Goal: Task Accomplishment & Management: Complete application form

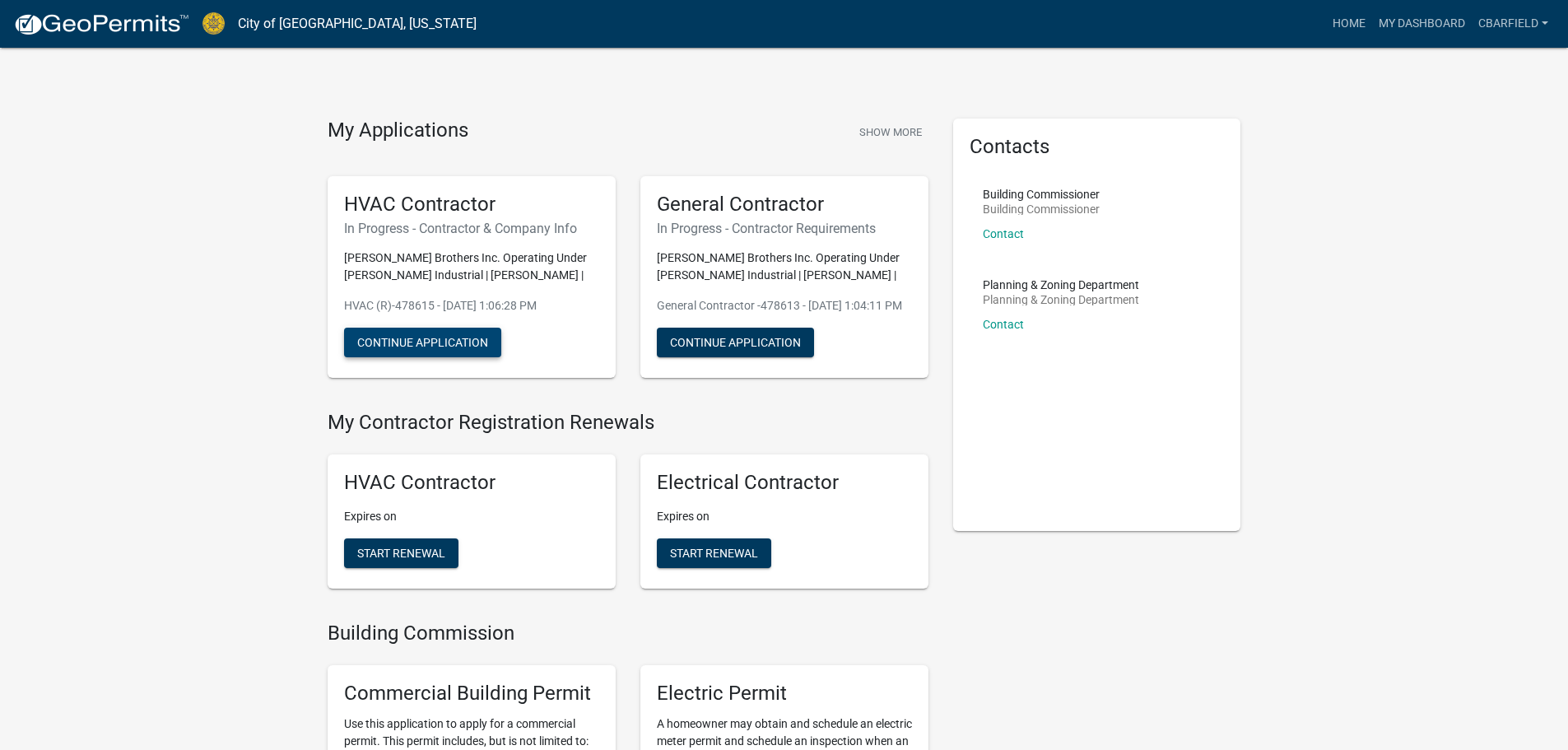
click at [425, 339] on button "Continue Application" at bounding box center [423, 343] width 158 height 30
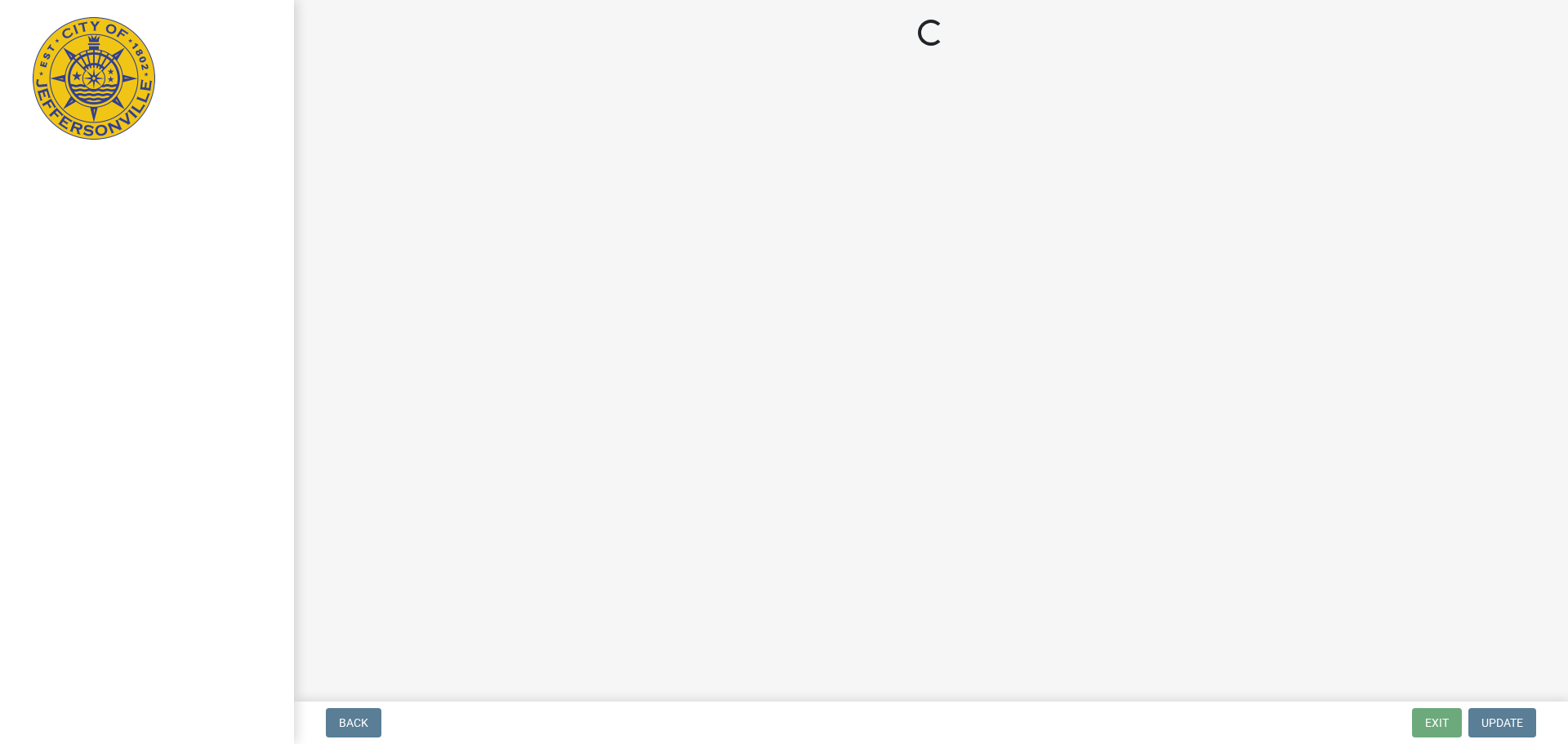
select select "SC"
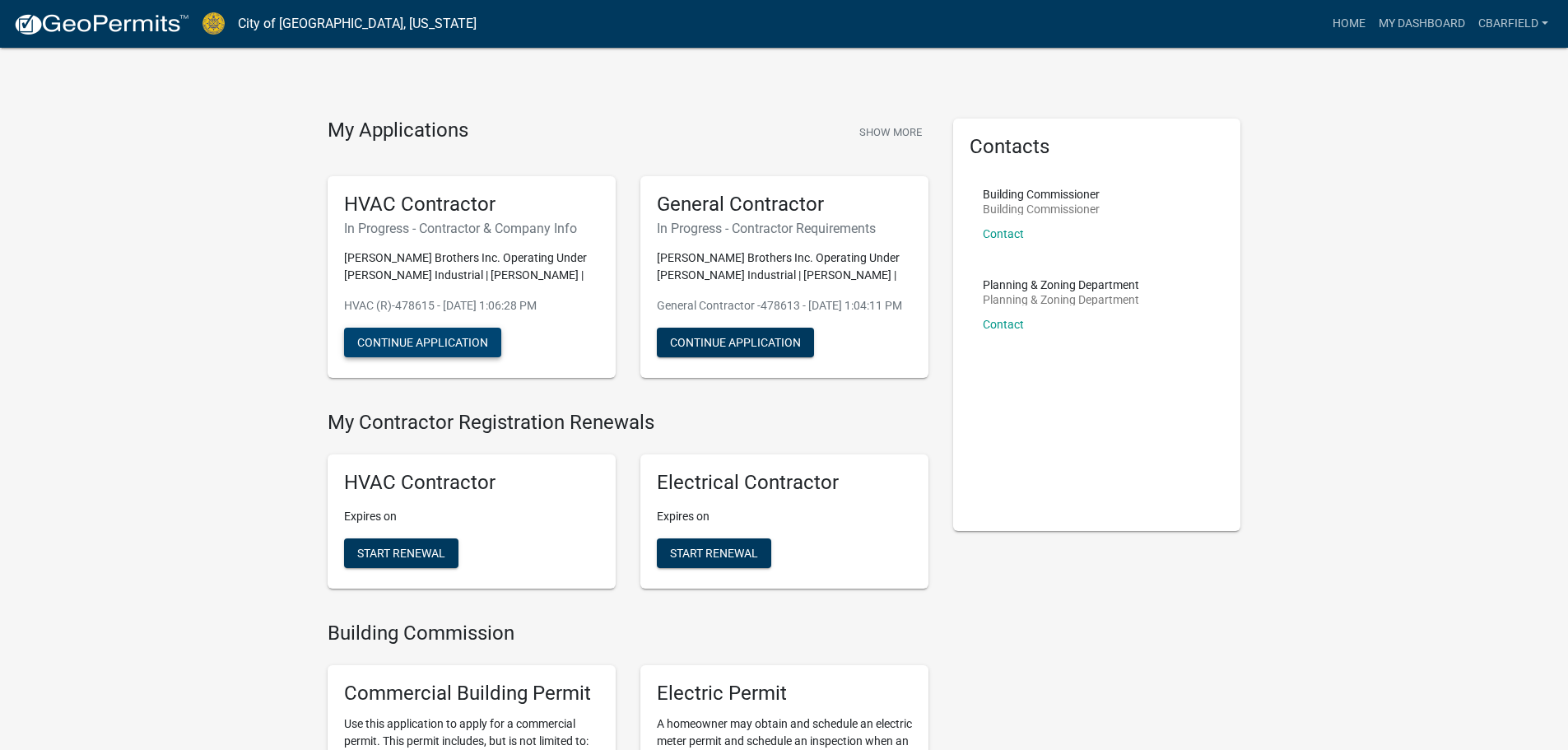
click at [420, 337] on button "Continue Application" at bounding box center [423, 343] width 158 height 30
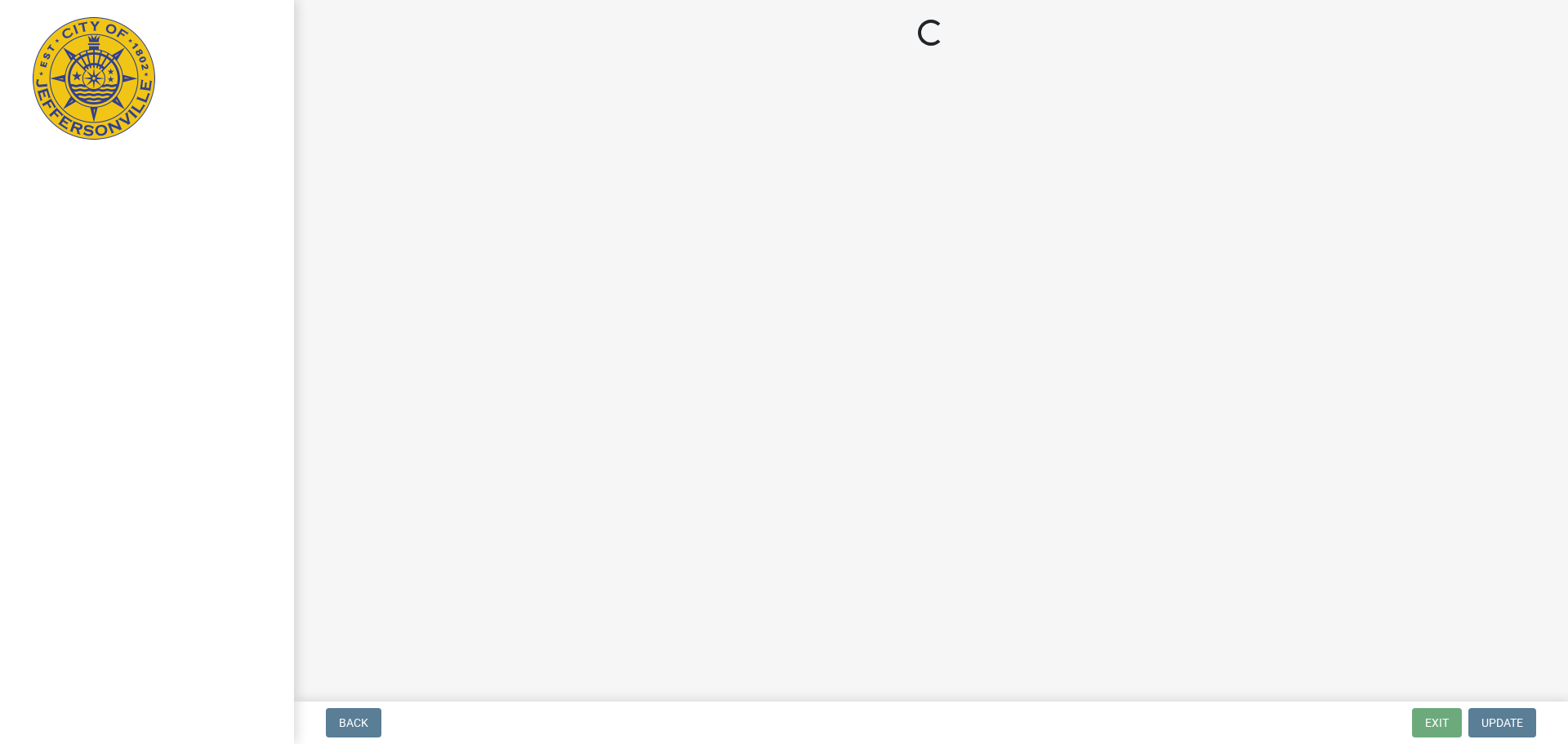
select select "SC"
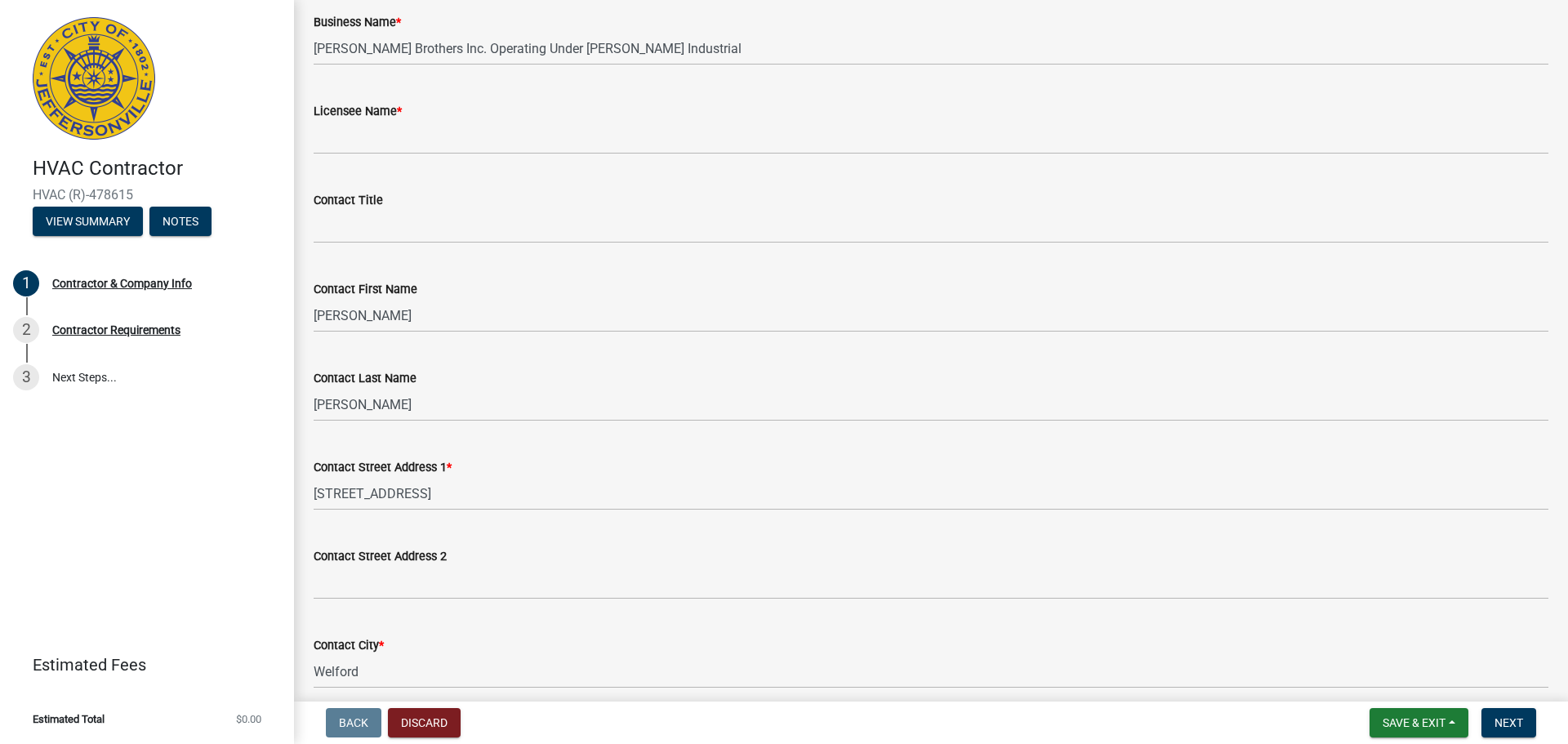
scroll to position [81, 0]
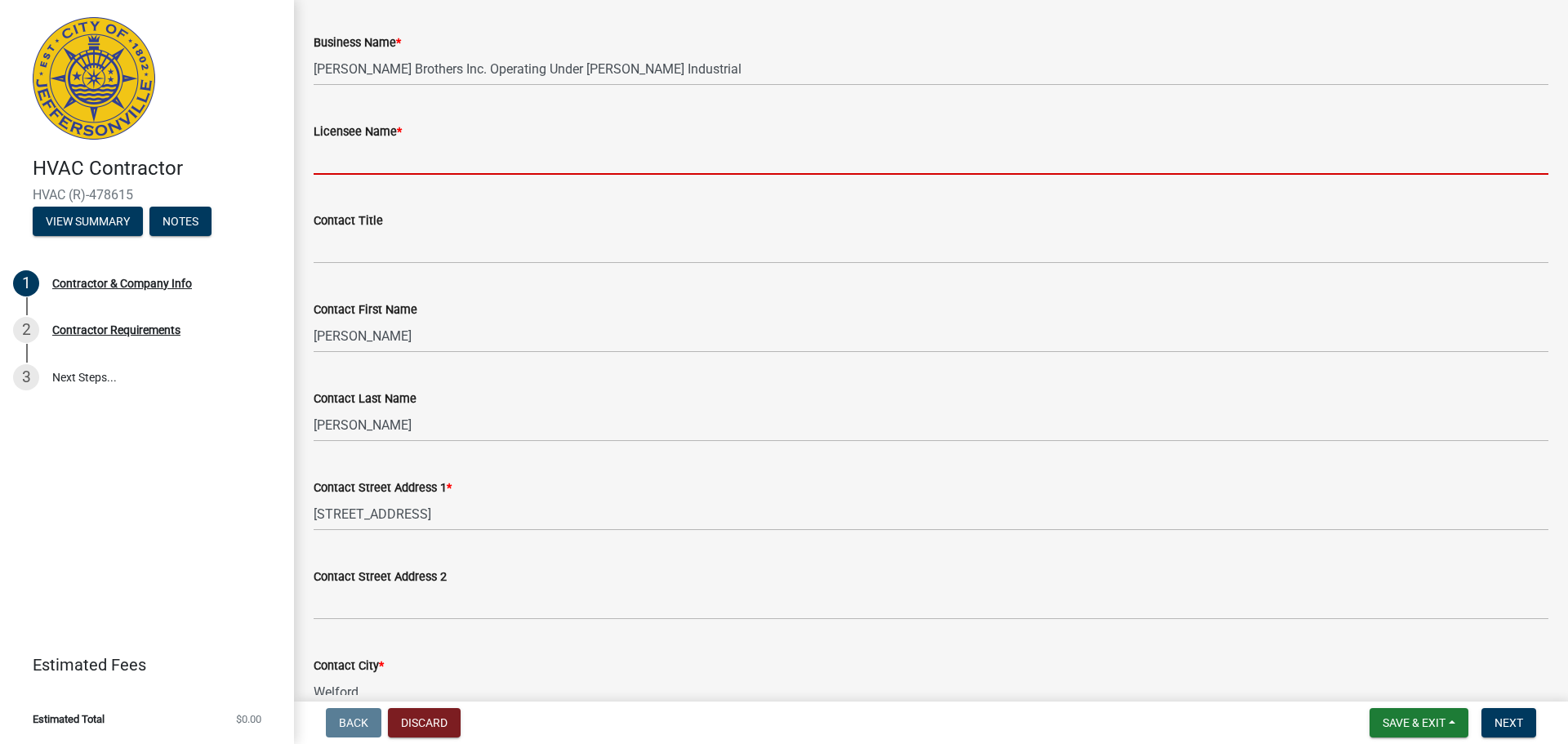
click at [396, 156] on input "Licensee Name *" at bounding box center [931, 157] width 1235 height 33
type input "[PERSON_NAME]"
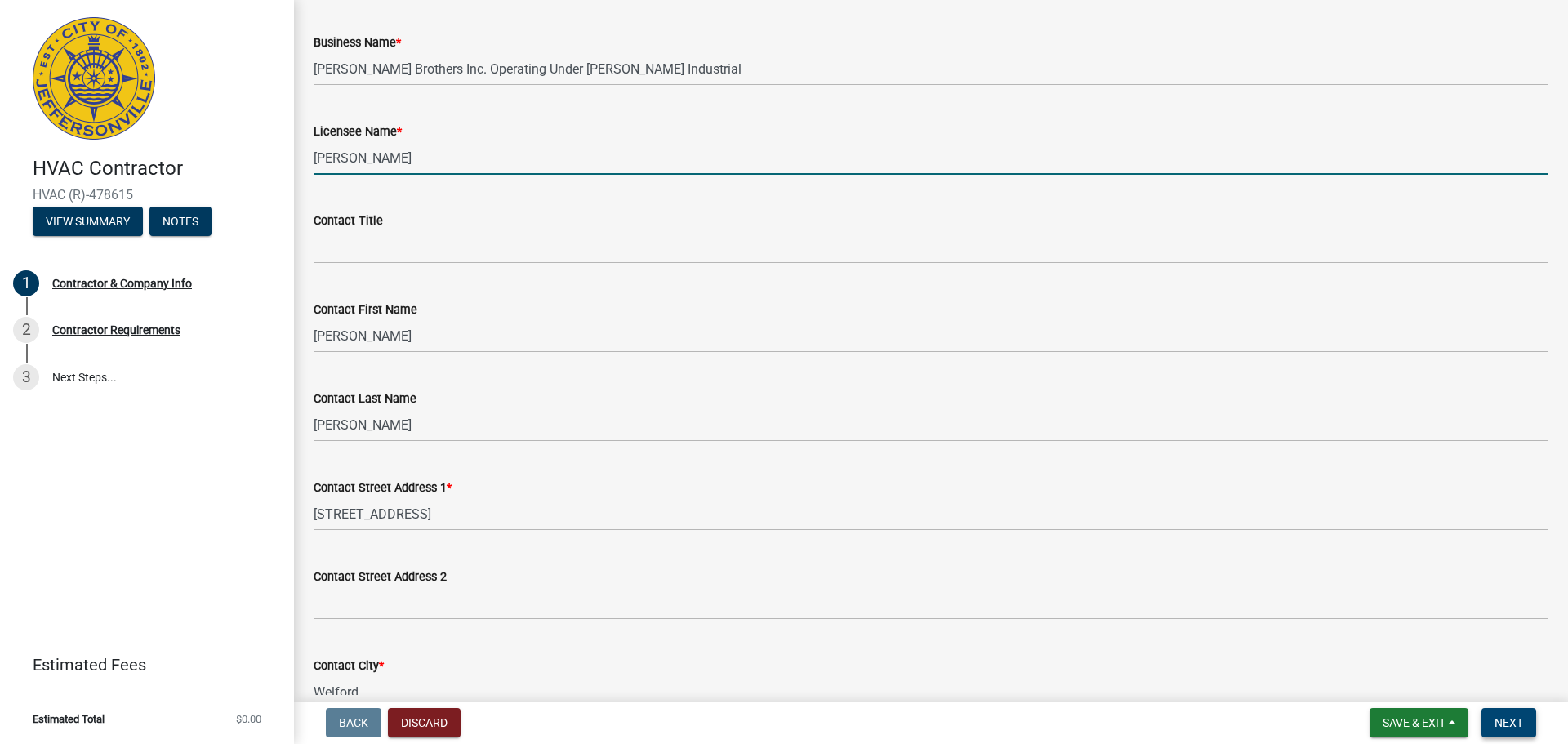
click at [1524, 722] on button "Next" at bounding box center [1508, 722] width 55 height 30
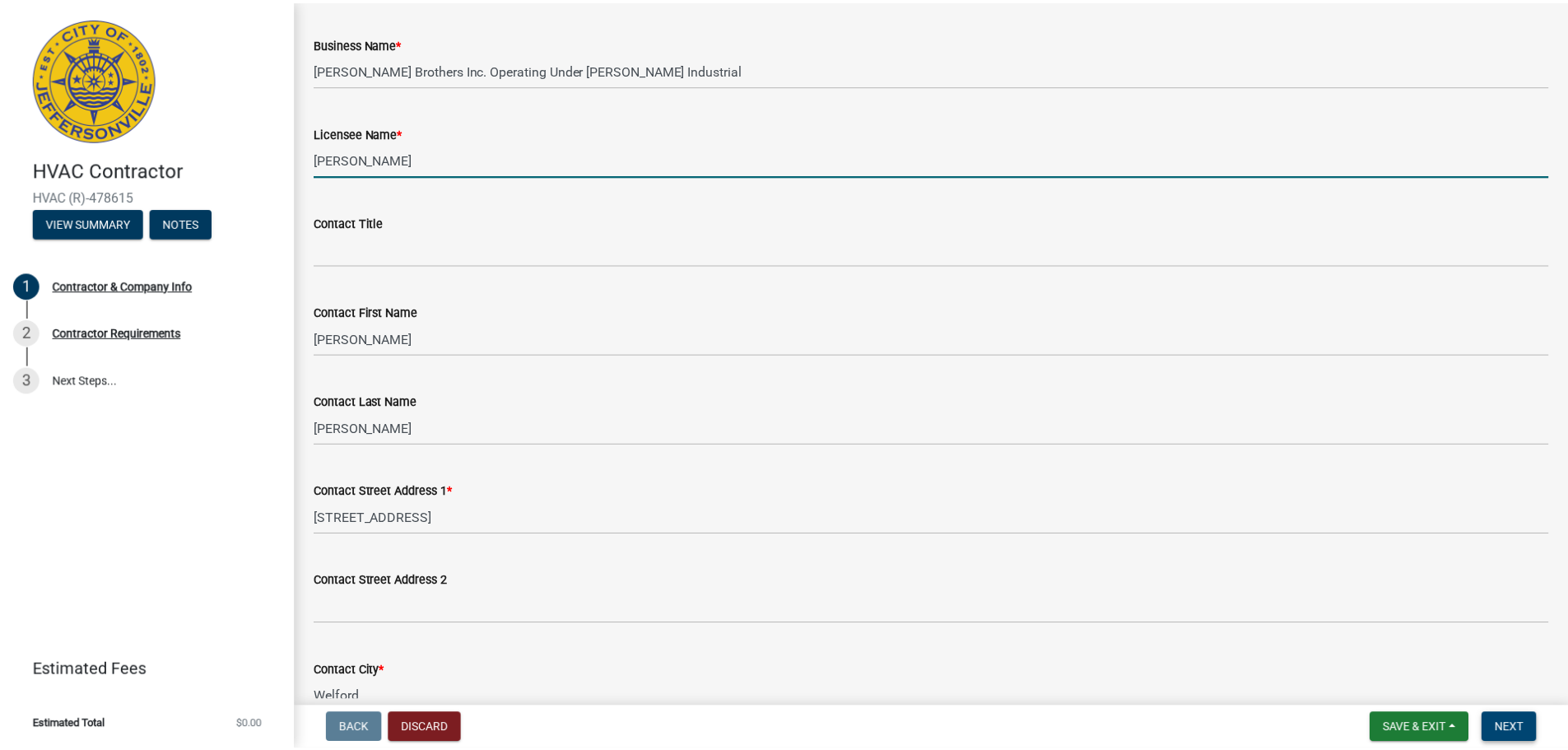
scroll to position [0, 0]
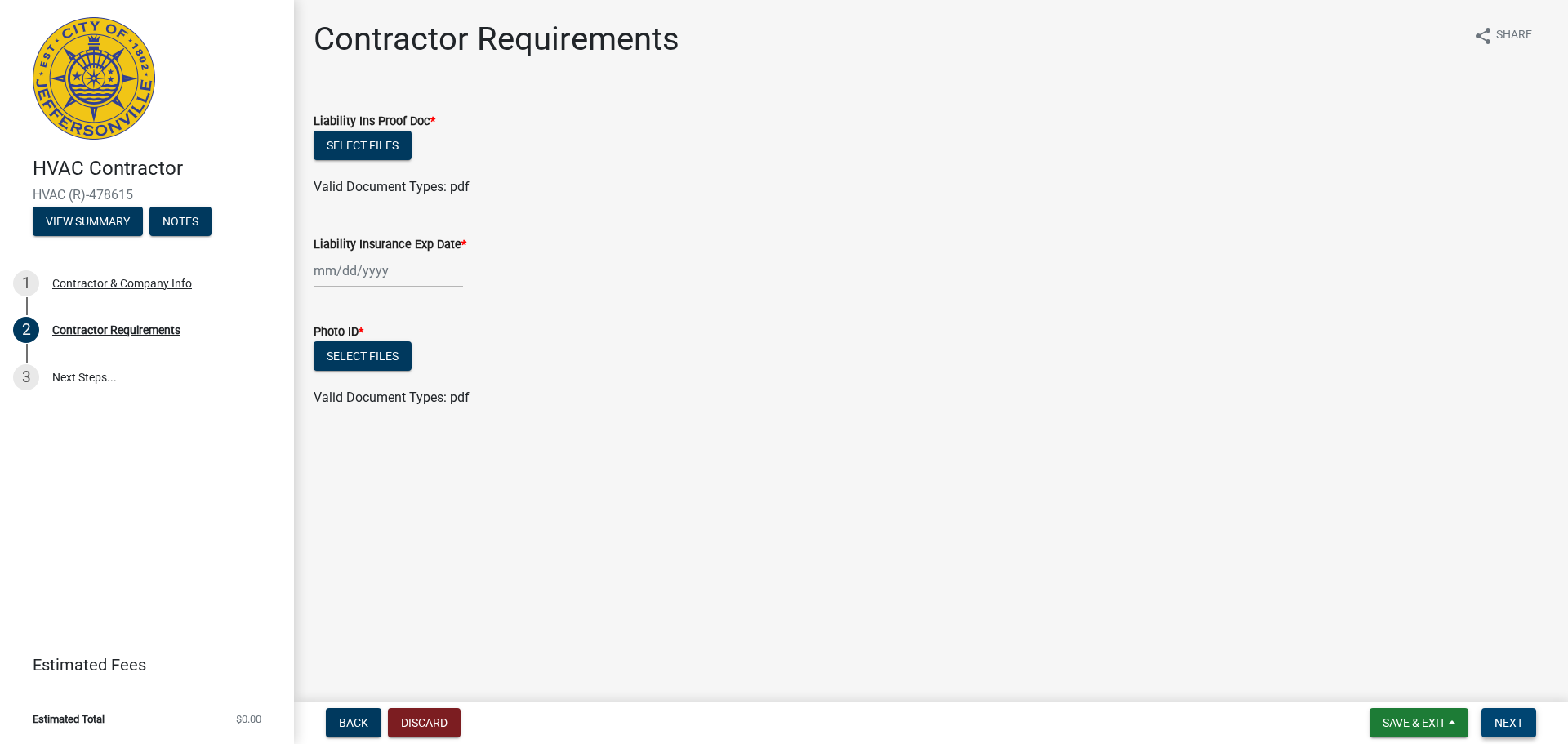
click at [1517, 725] on span "Next" at bounding box center [1509, 722] width 29 height 13
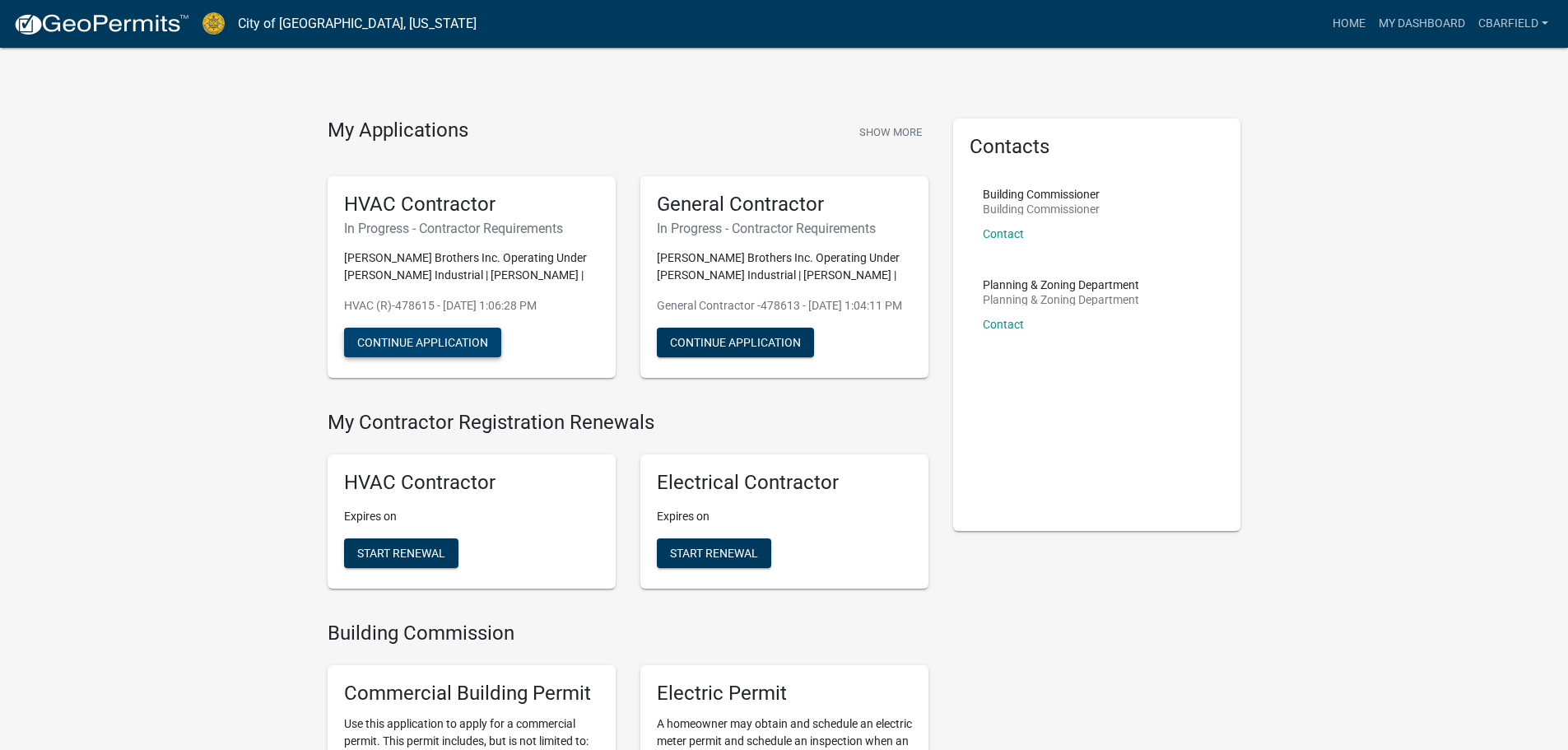
click at [477, 347] on button "Continue Application" at bounding box center [423, 343] width 158 height 30
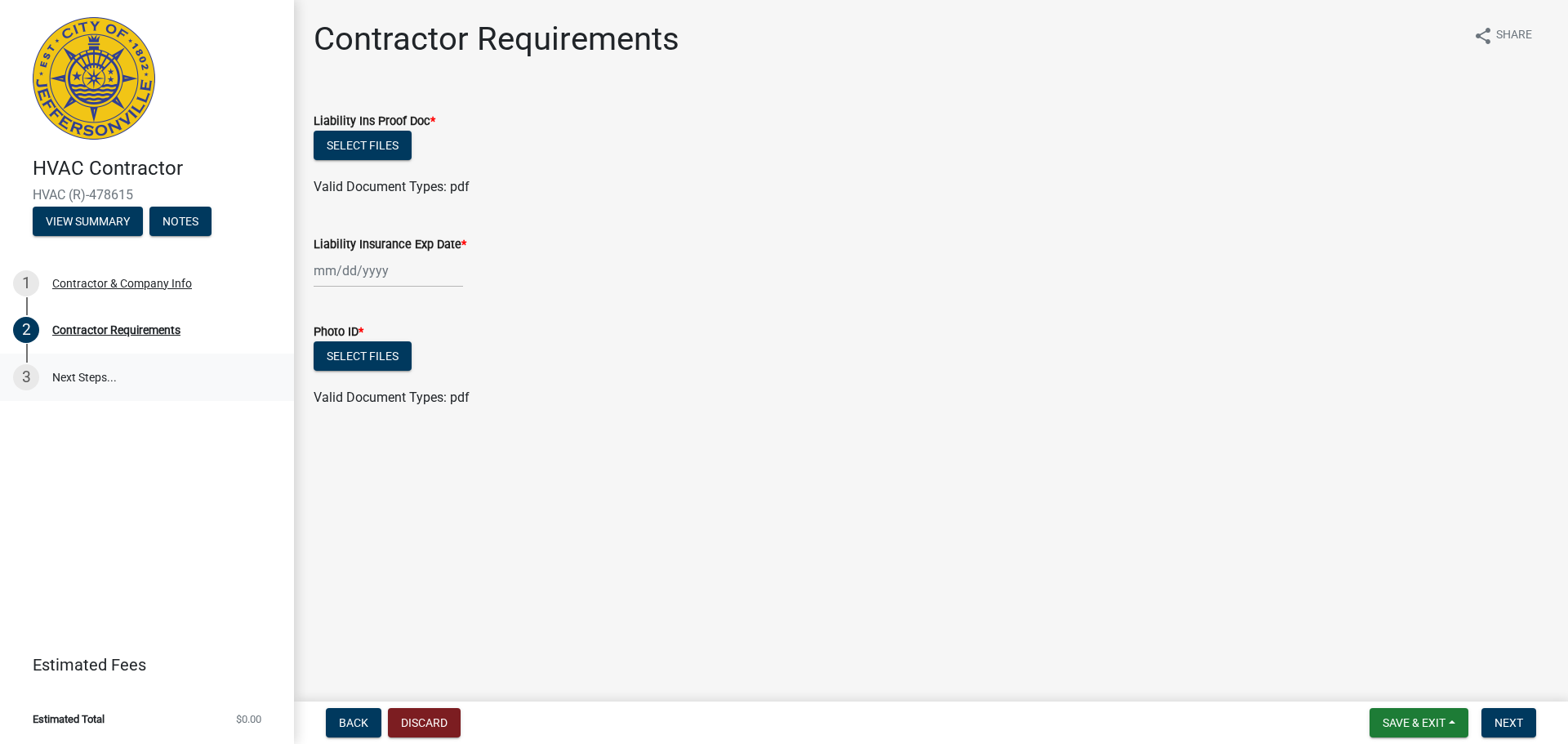
click at [70, 381] on link "3 Next Steps..." at bounding box center [146, 377] width 294 height 47
click at [117, 287] on div "Contractor & Company Info" at bounding box center [122, 283] width 140 height 12
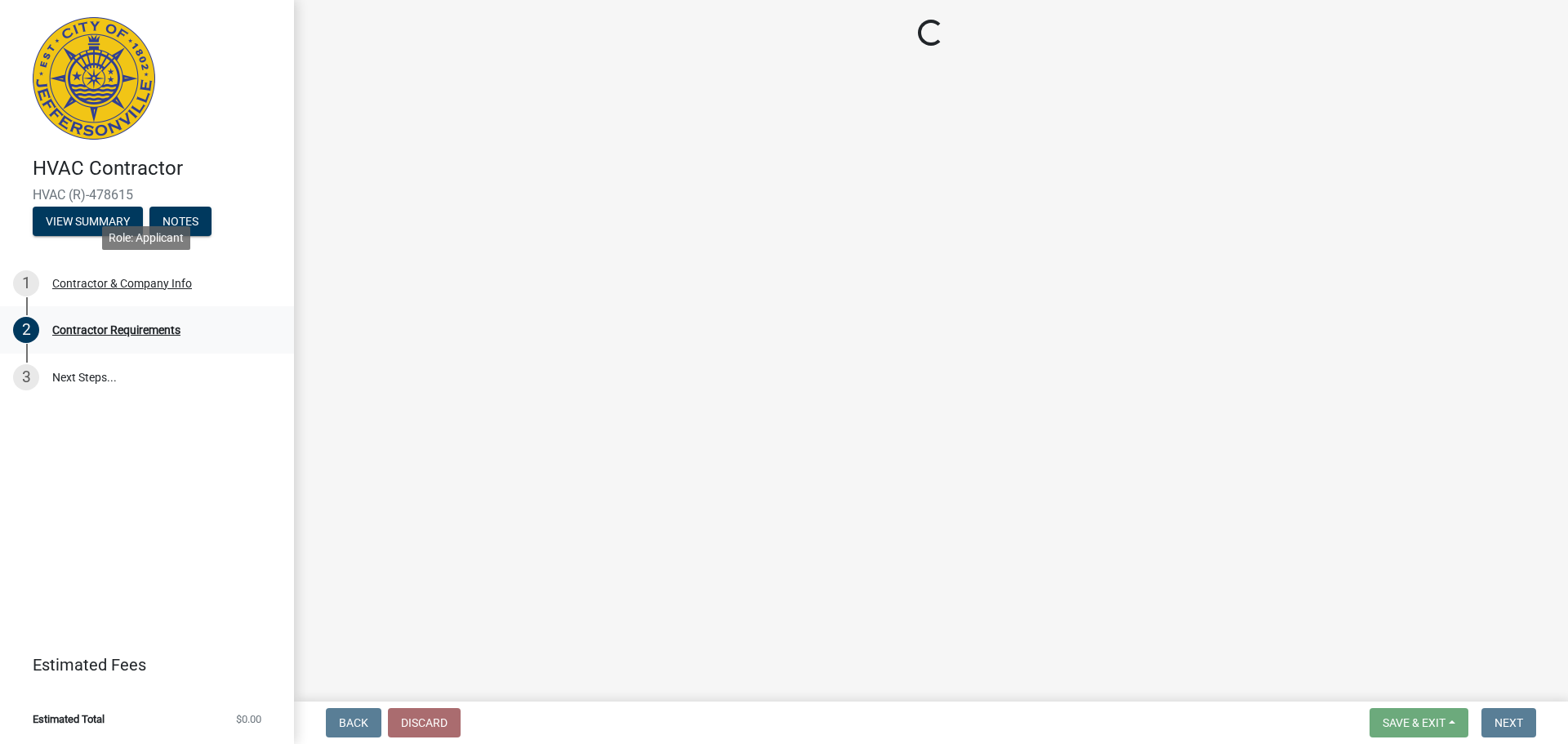
select select "SC"
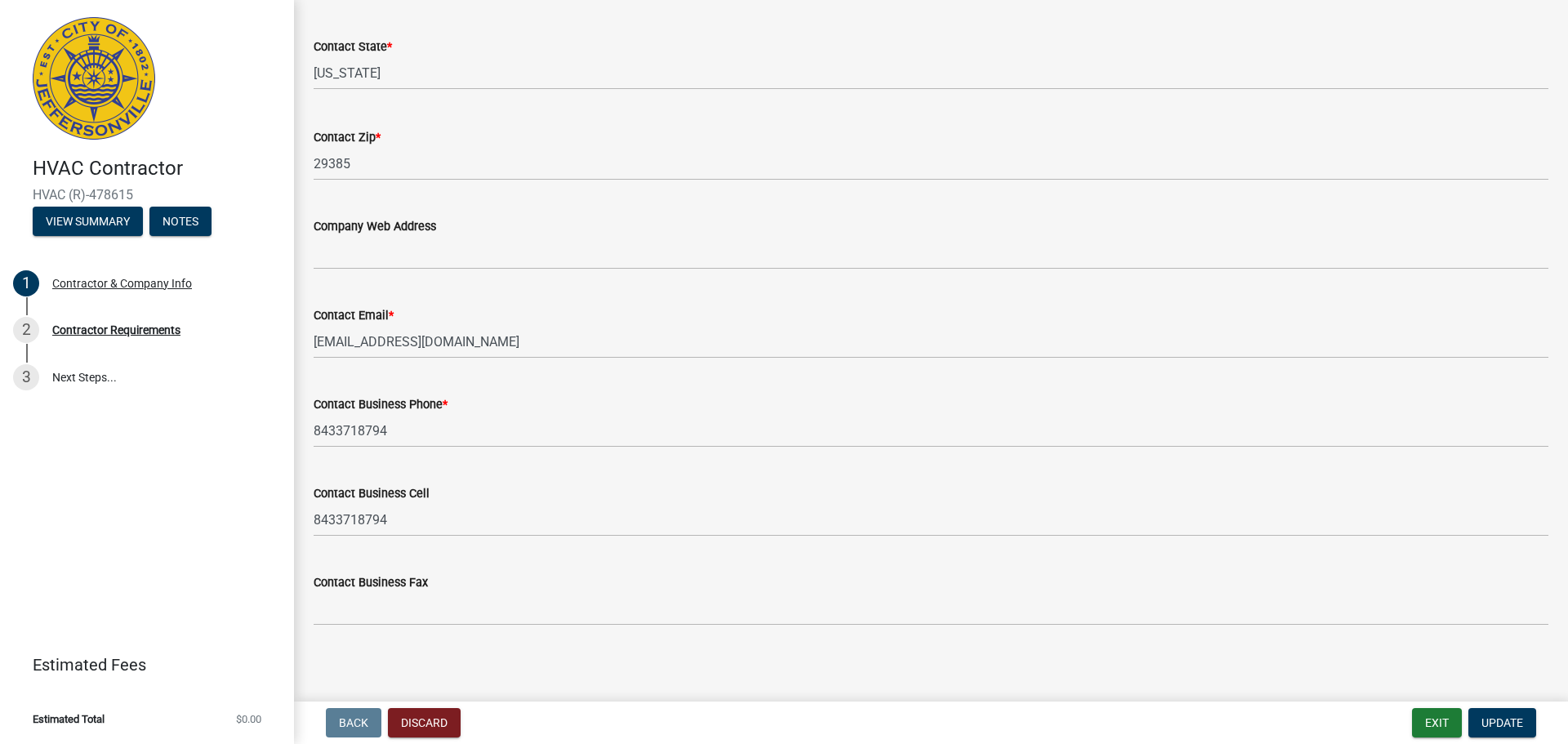
scroll to position [817, 0]
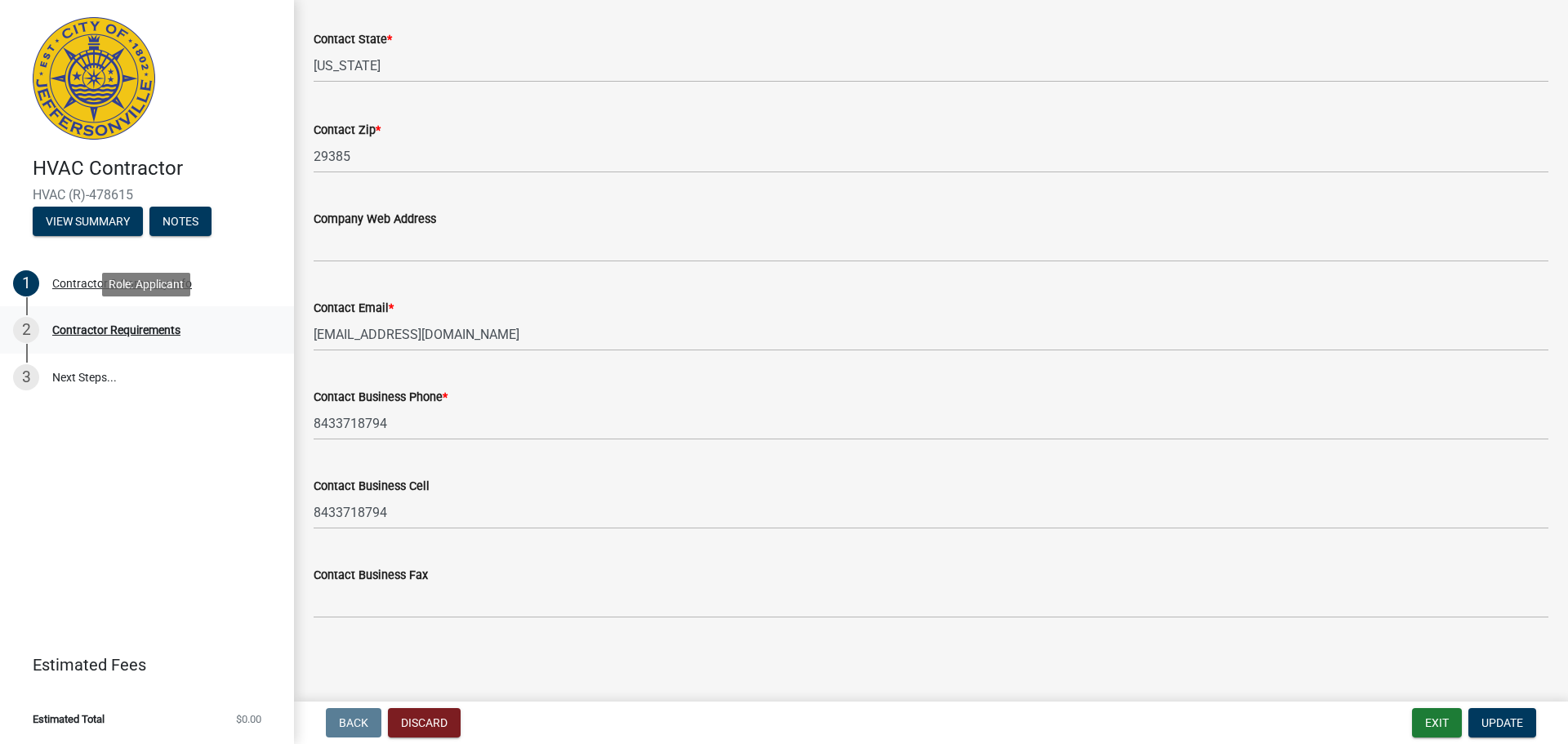
click at [106, 322] on div "2 Contractor Requirements" at bounding box center [140, 330] width 255 height 26
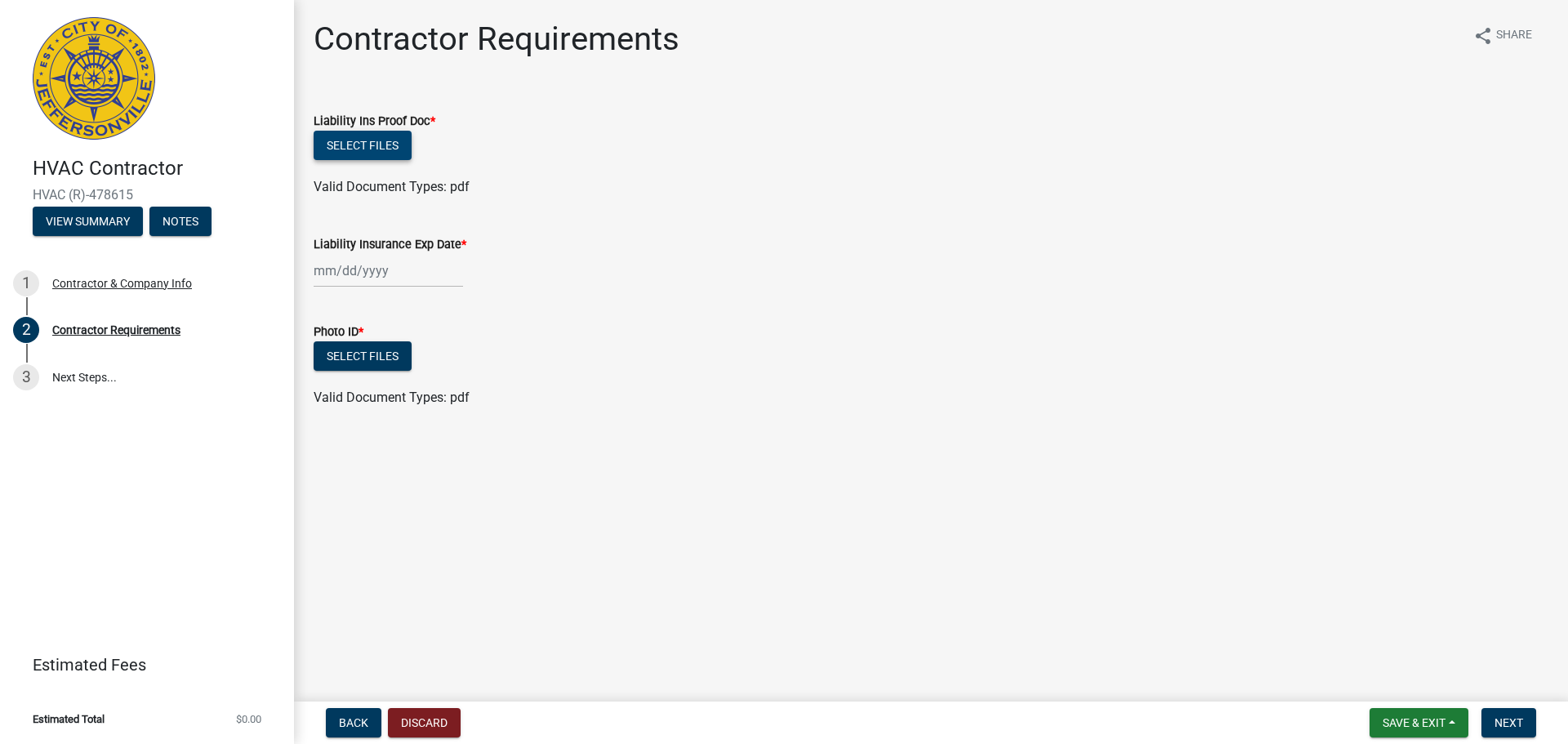
click at [375, 148] on button "Select files" at bounding box center [362, 146] width 98 height 30
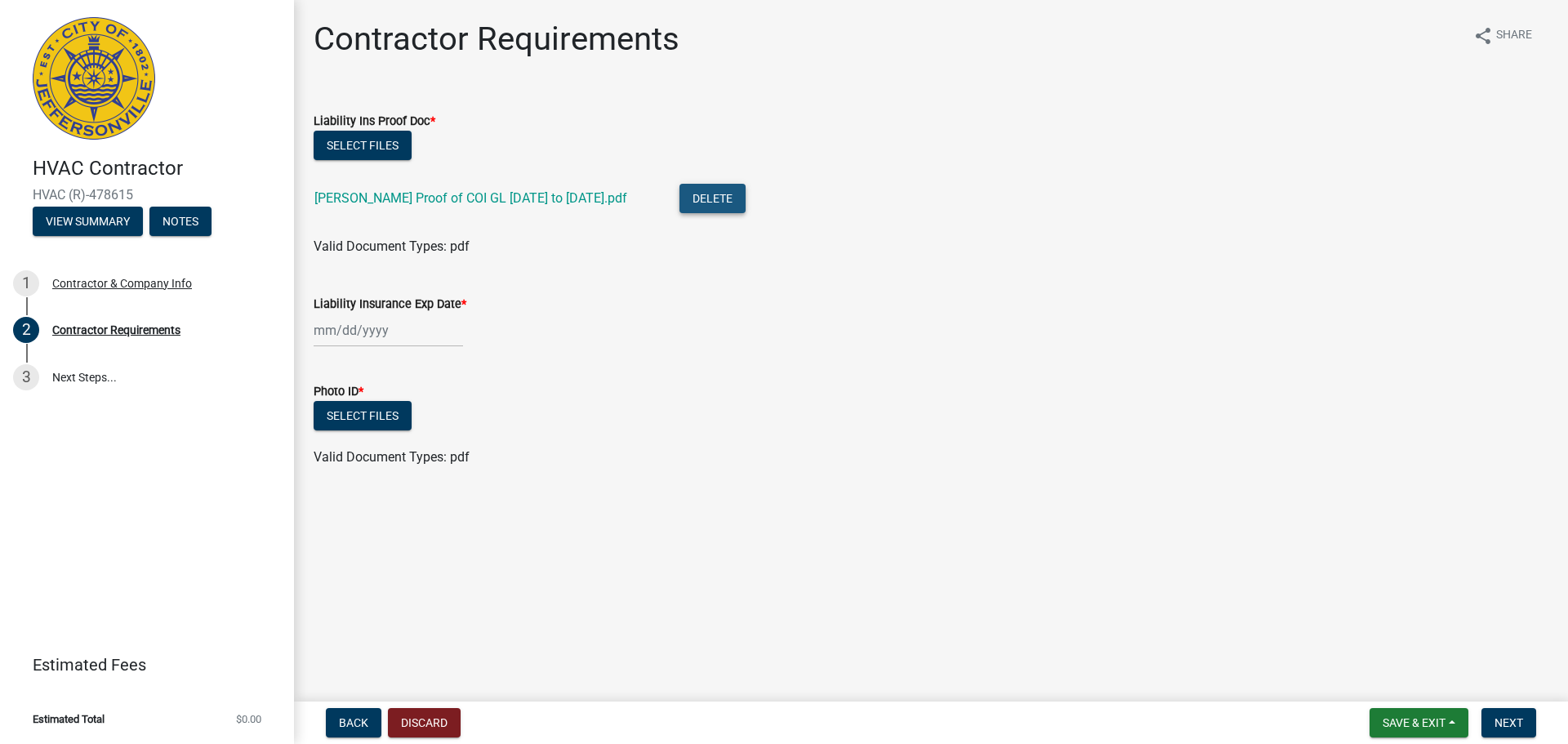
click at [680, 198] on button "Delete" at bounding box center [712, 198] width 66 height 30
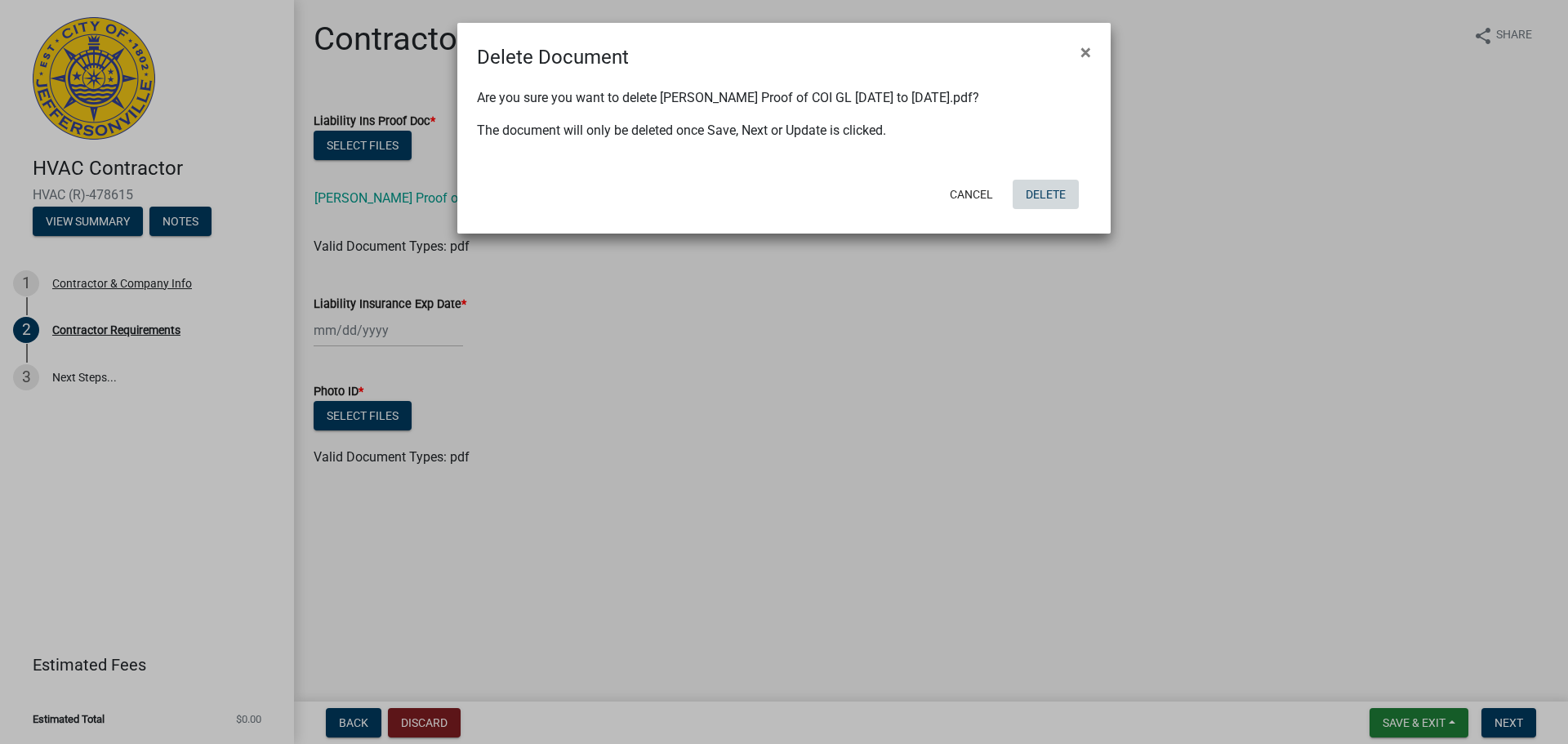
click at [1047, 193] on button "Delete" at bounding box center [1046, 194] width 66 height 30
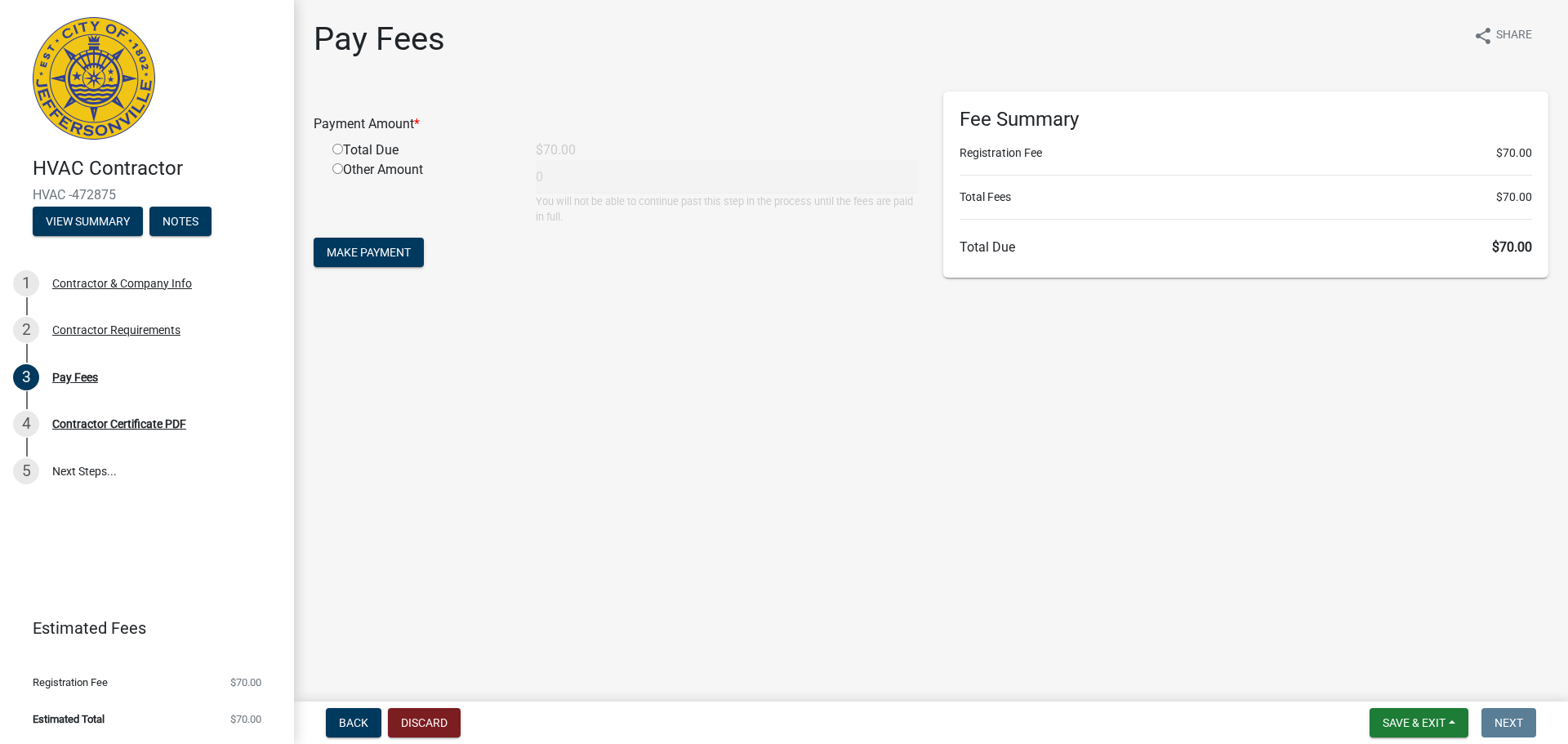
click at [334, 156] on div "Total Due" at bounding box center [421, 150] width 203 height 20
click at [338, 150] on input "radio" at bounding box center [338, 149] width 11 height 11
radio input "true"
type input "70"
click at [378, 256] on span "Make Payment" at bounding box center [368, 252] width 84 height 13
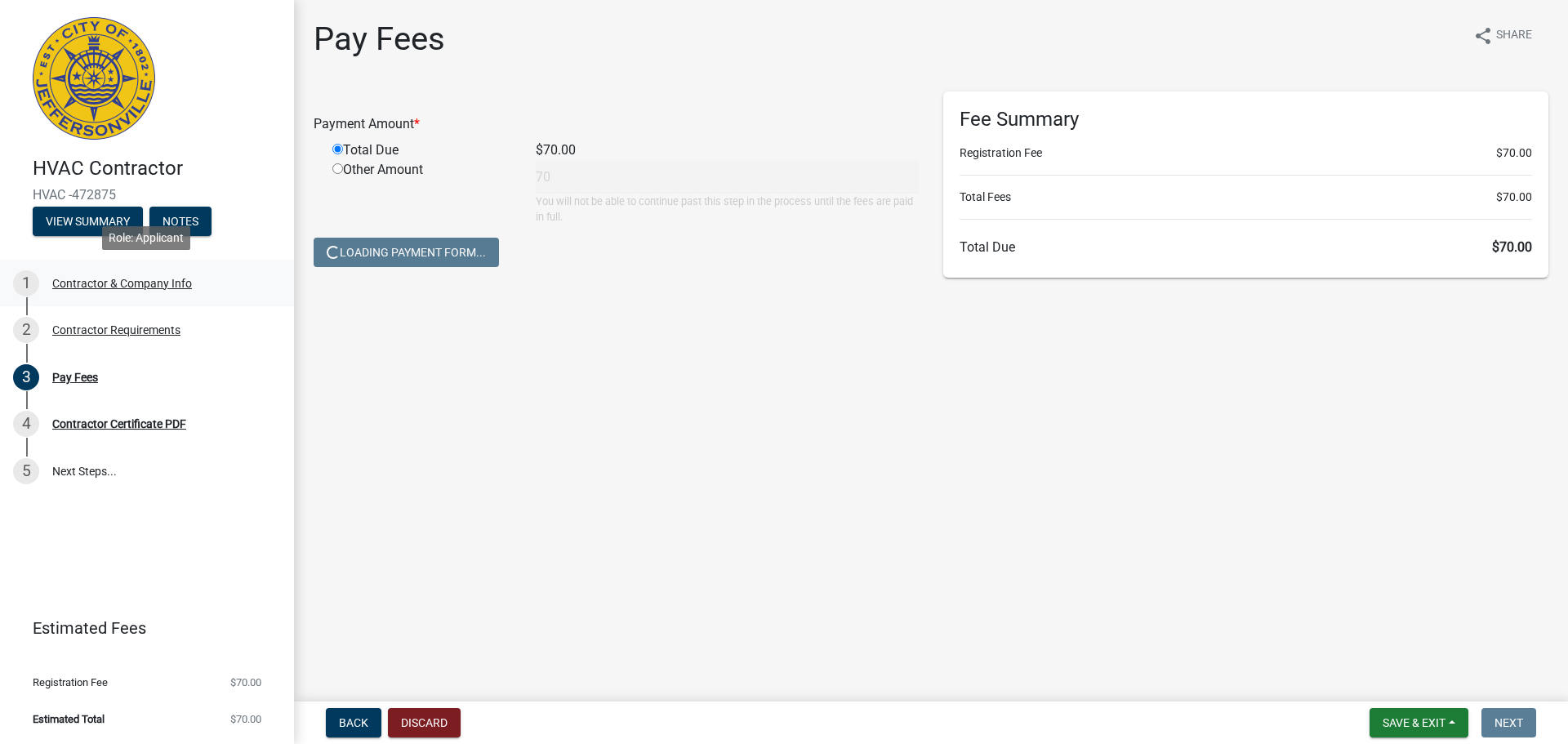
click at [143, 284] on div "Contractor & Company Info" at bounding box center [122, 283] width 140 height 12
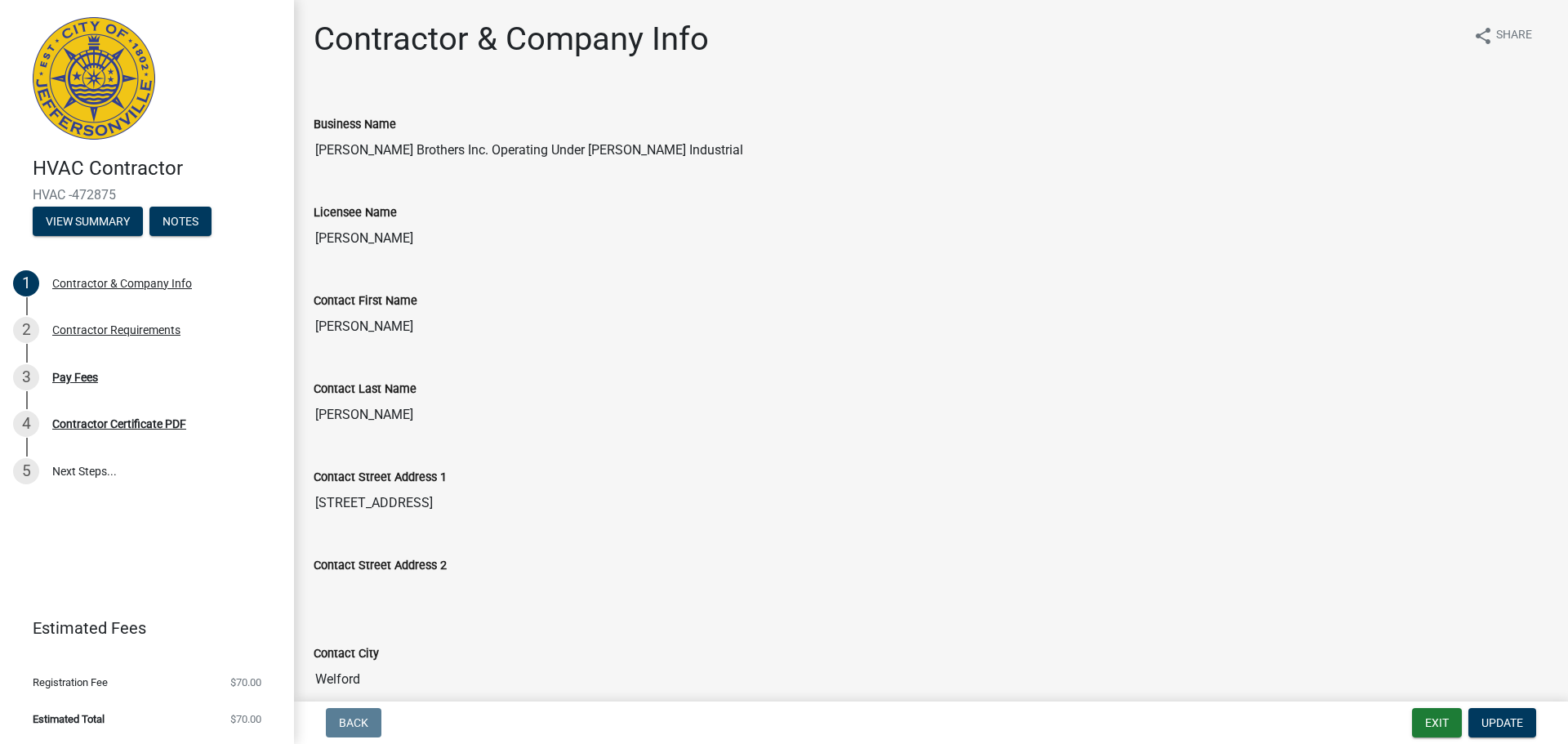
scroll to position [81, 0]
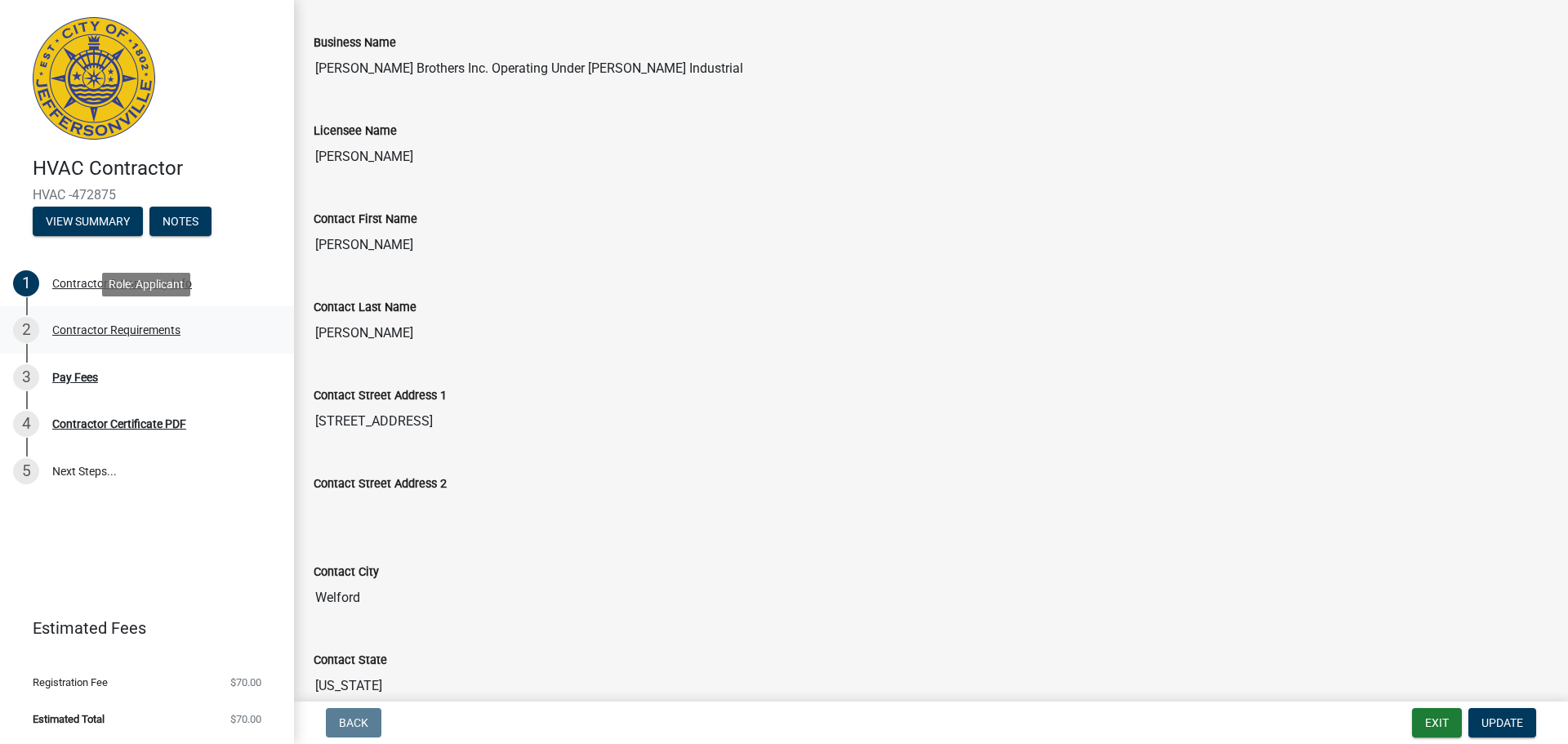
click at [137, 330] on div "Contractor Requirements" at bounding box center [117, 330] width 128 height 12
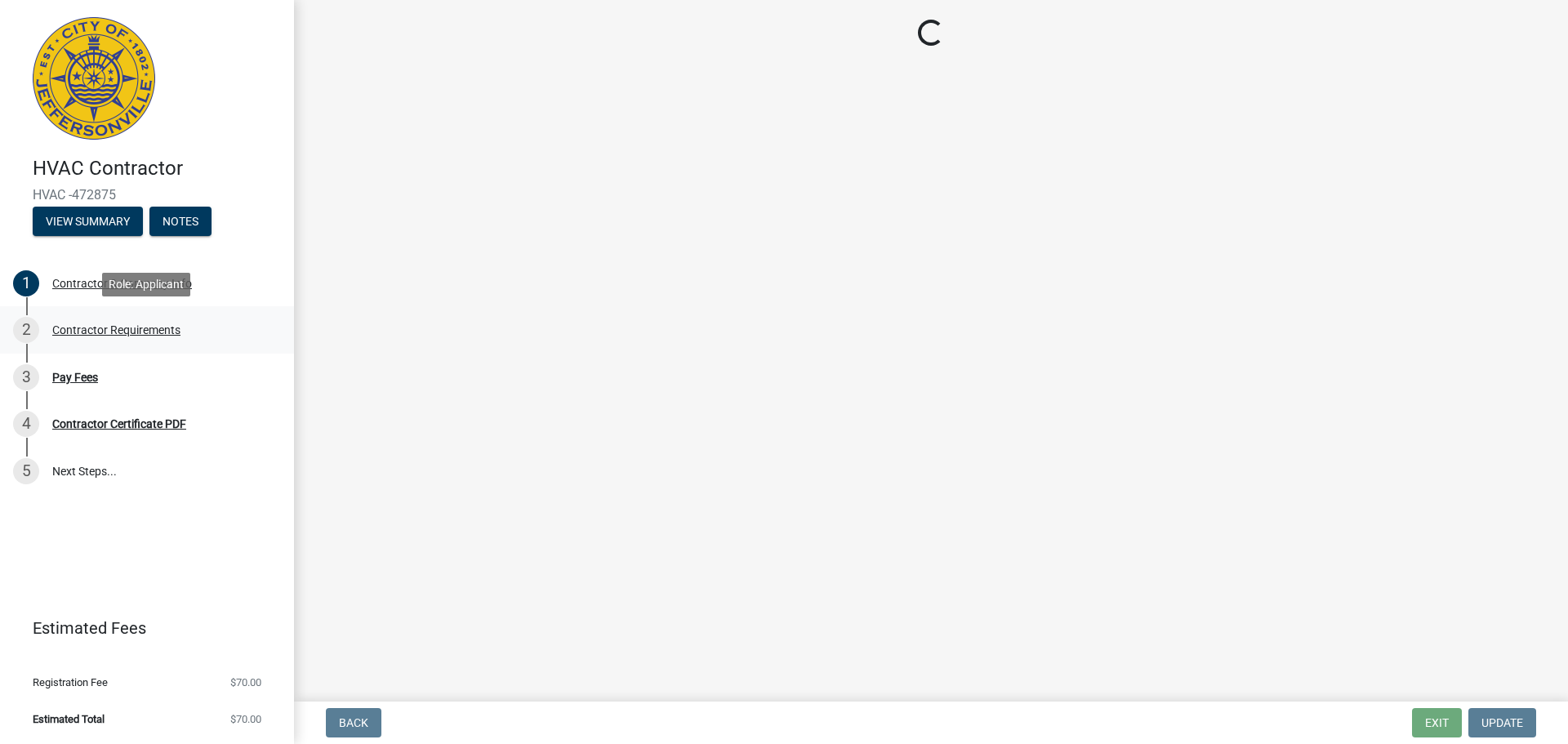
scroll to position [0, 0]
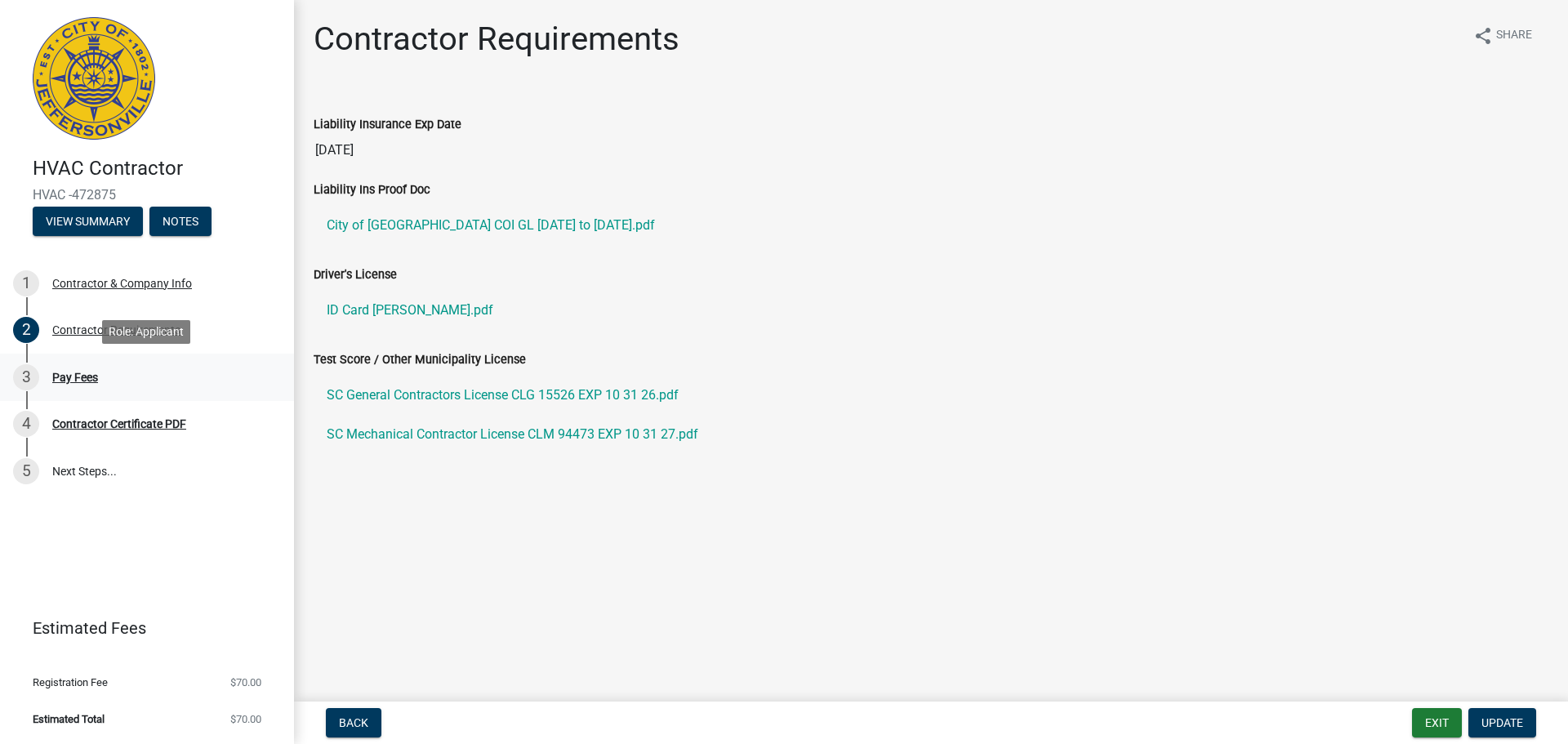
click at [89, 380] on div "Pay Fees" at bounding box center [75, 377] width 46 height 12
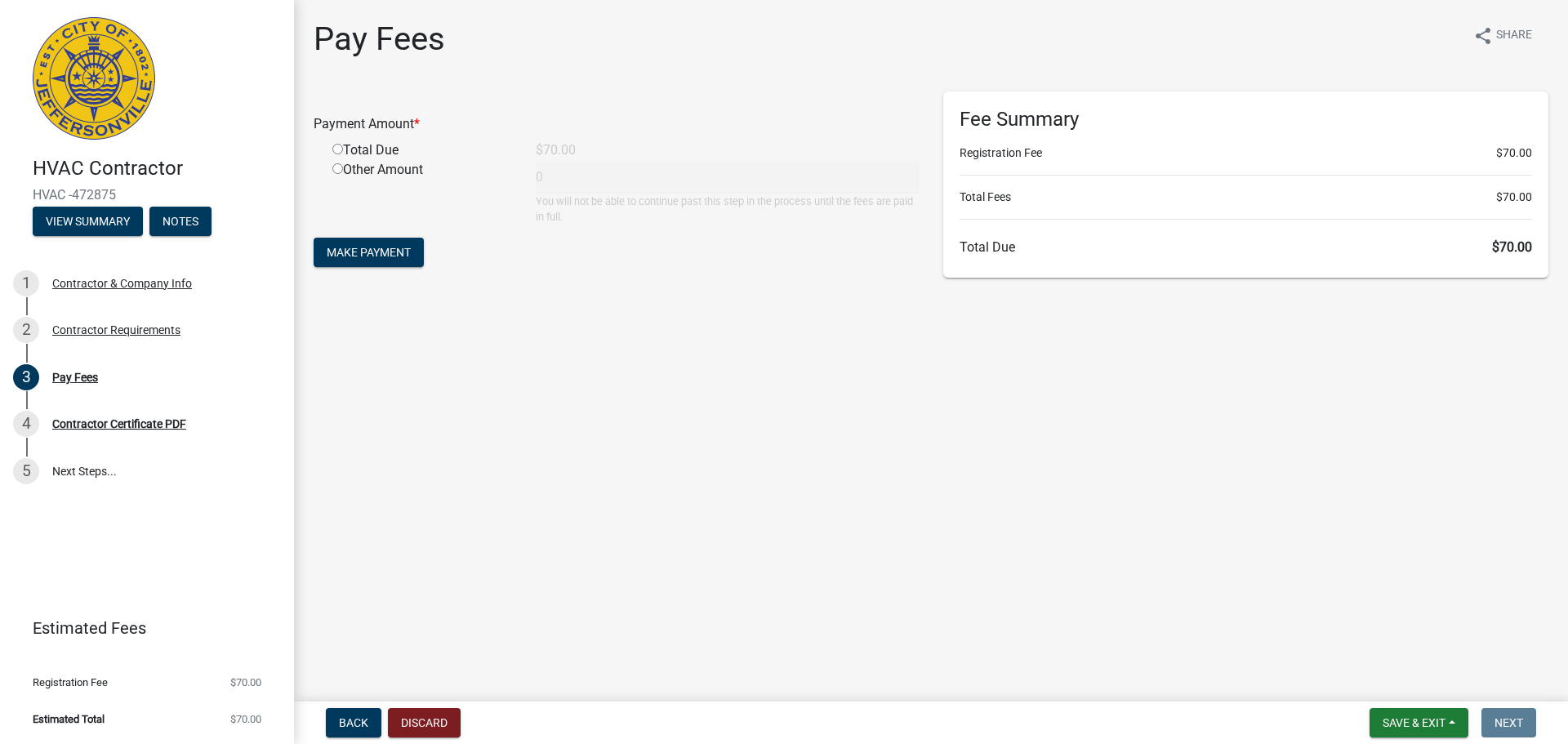
click at [344, 150] on div "Total Due" at bounding box center [421, 150] width 203 height 20
click at [339, 152] on input "radio" at bounding box center [338, 149] width 11 height 11
radio input "true"
type input "70"
click at [379, 259] on span "Make Payment" at bounding box center [368, 252] width 84 height 13
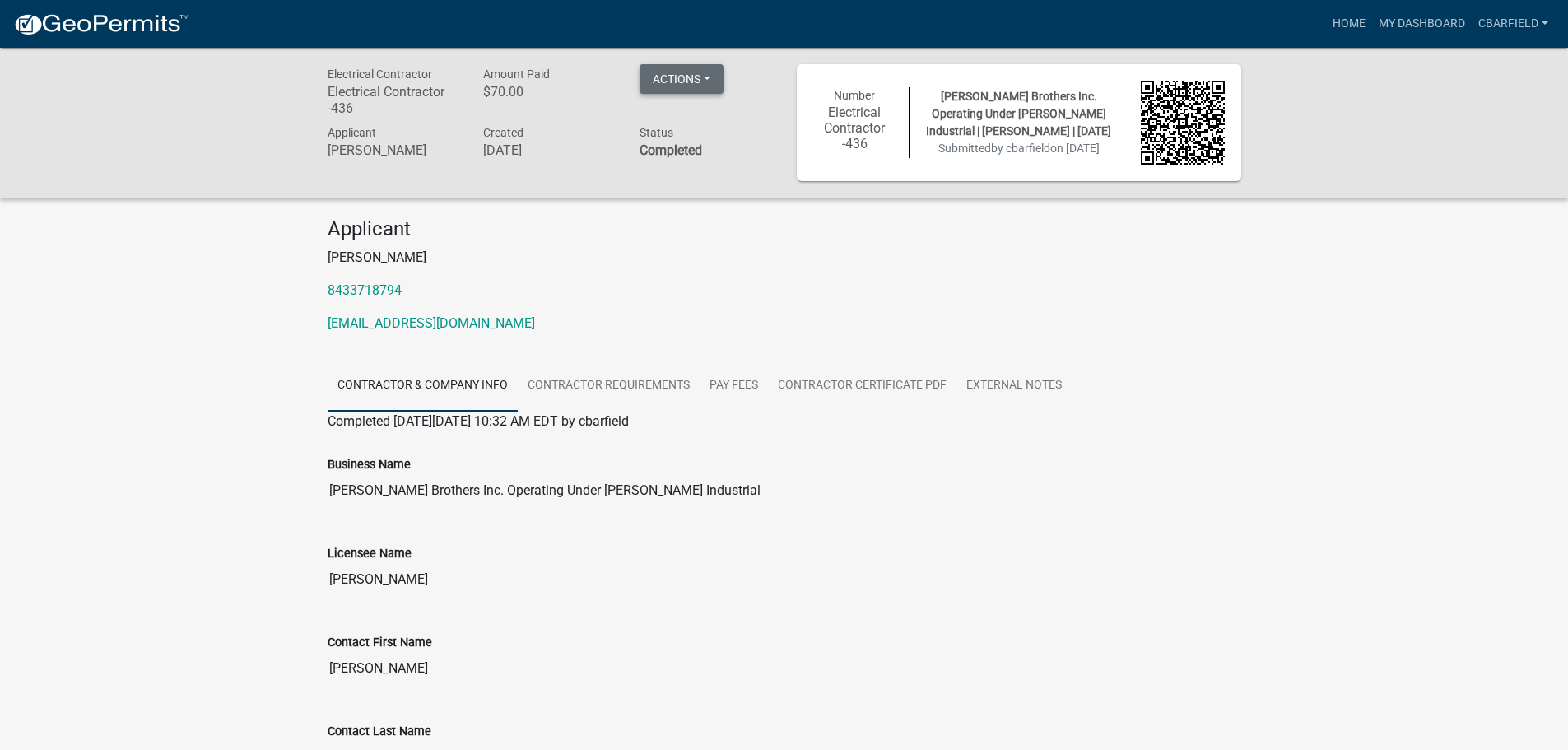
click at [694, 73] on button "Actions" at bounding box center [682, 78] width 84 height 30
click at [729, 168] on link "Printer Friendly" at bounding box center [705, 160] width 132 height 39
click at [703, 87] on button "Actions" at bounding box center [682, 78] width 84 height 30
click at [982, 231] on h4 "Applicant" at bounding box center [784, 230] width 914 height 24
